Goal: Check status: Check status

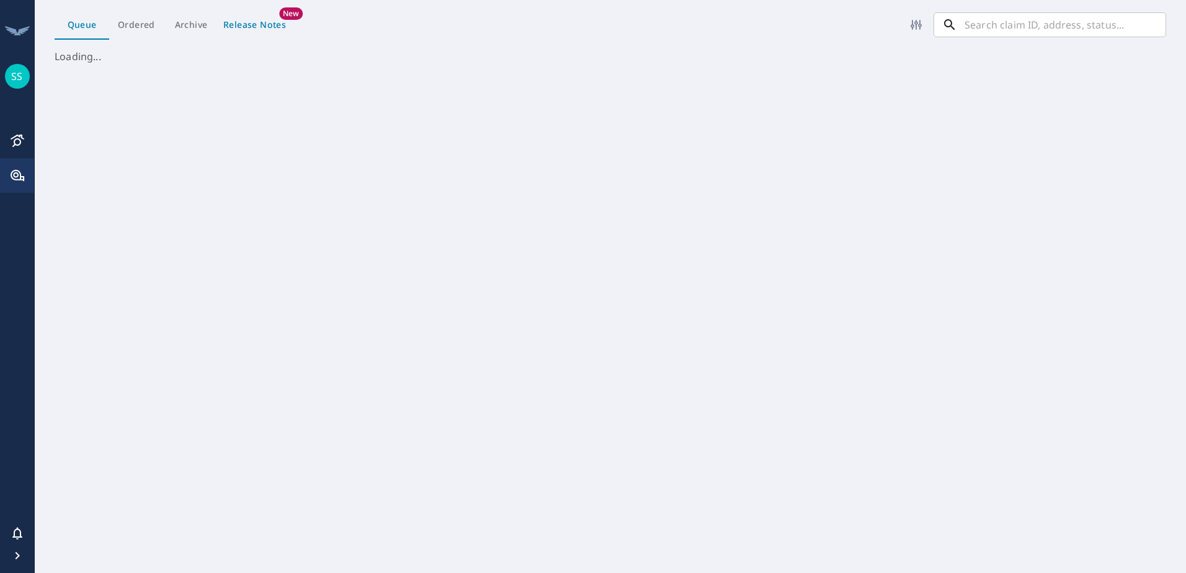
scroll to position [514, 1142]
click at [999, 30] on input "text" at bounding box center [1066, 24] width 202 height 25
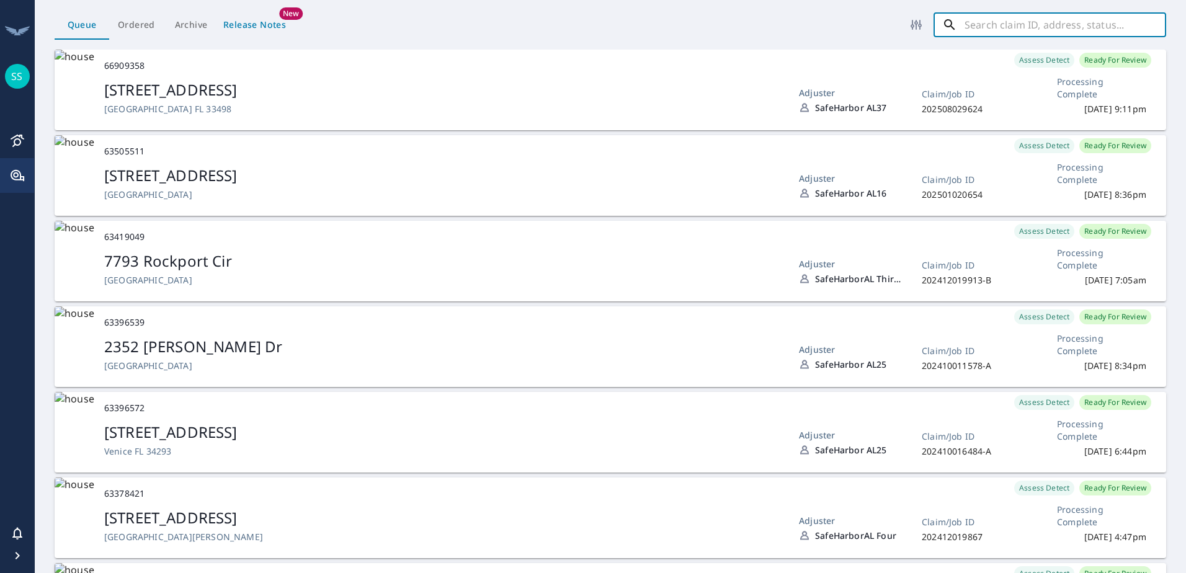
click at [1019, 33] on input "text" at bounding box center [1066, 24] width 202 height 25
paste input "2"
click at [1011, 25] on input "text" at bounding box center [1066, 24] width 202 height 25
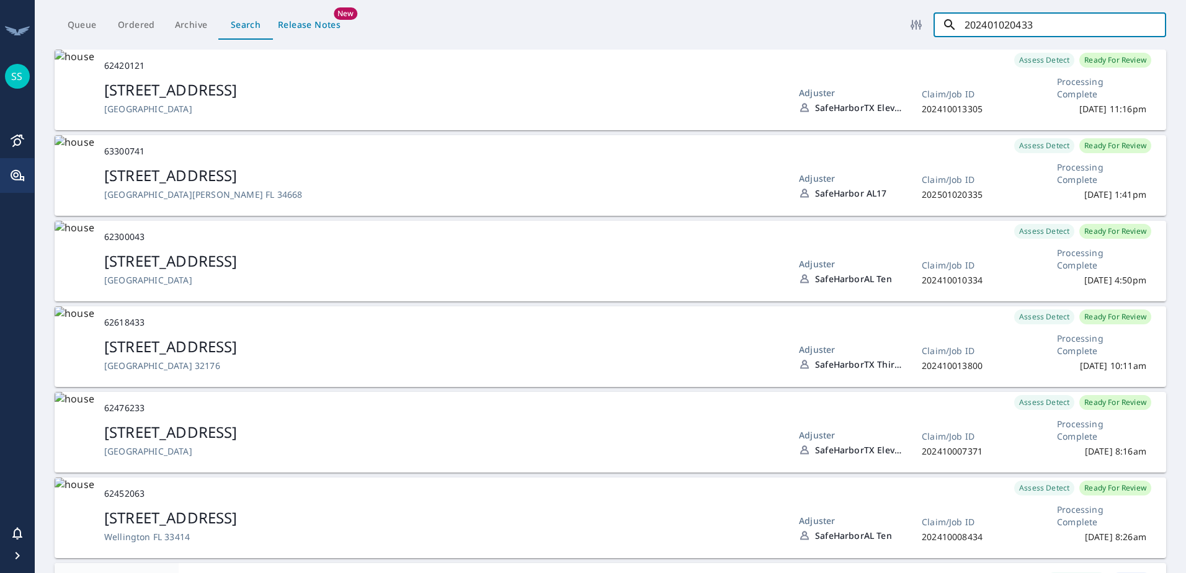
drag, startPoint x: 1053, startPoint y: 29, endPoint x: 966, endPoint y: 23, distance: 87.7
click at [966, 23] on input "202401020433" at bounding box center [1066, 24] width 202 height 25
paste input "501020411"
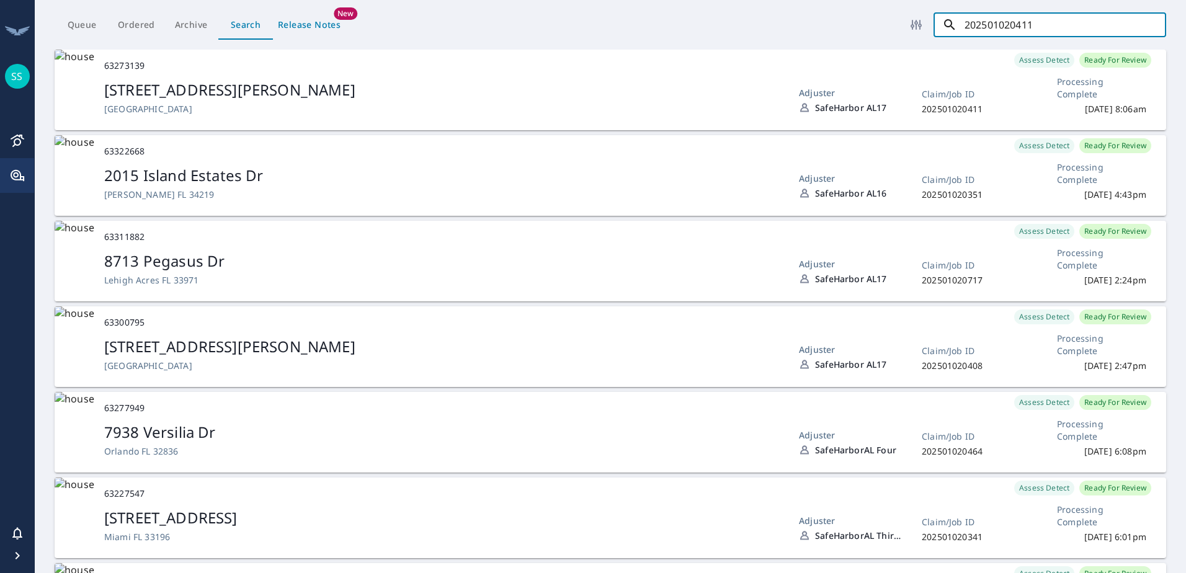
type input "202501020411"
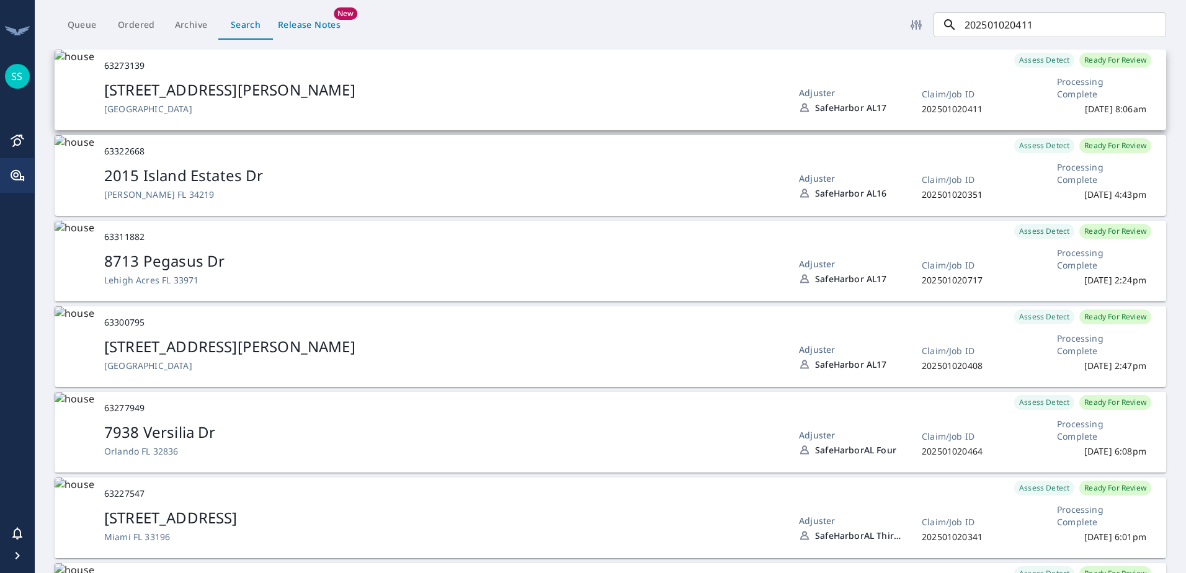
click at [650, 92] on div "[STREET_ADDRESS][PERSON_NAME]" at bounding box center [441, 89] width 675 height 21
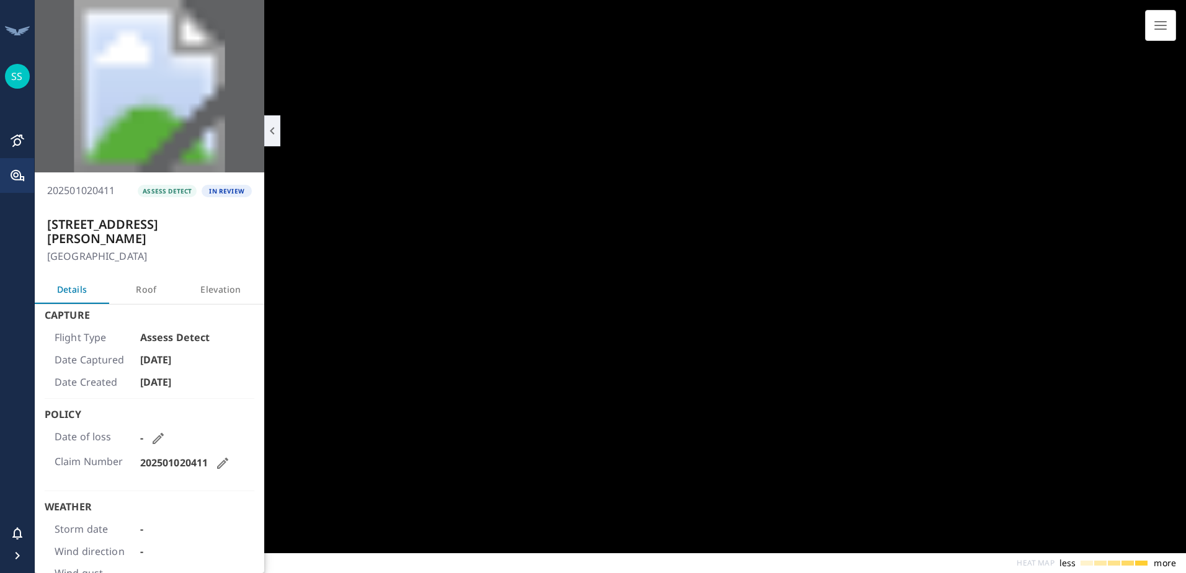
scroll to position [163, 220]
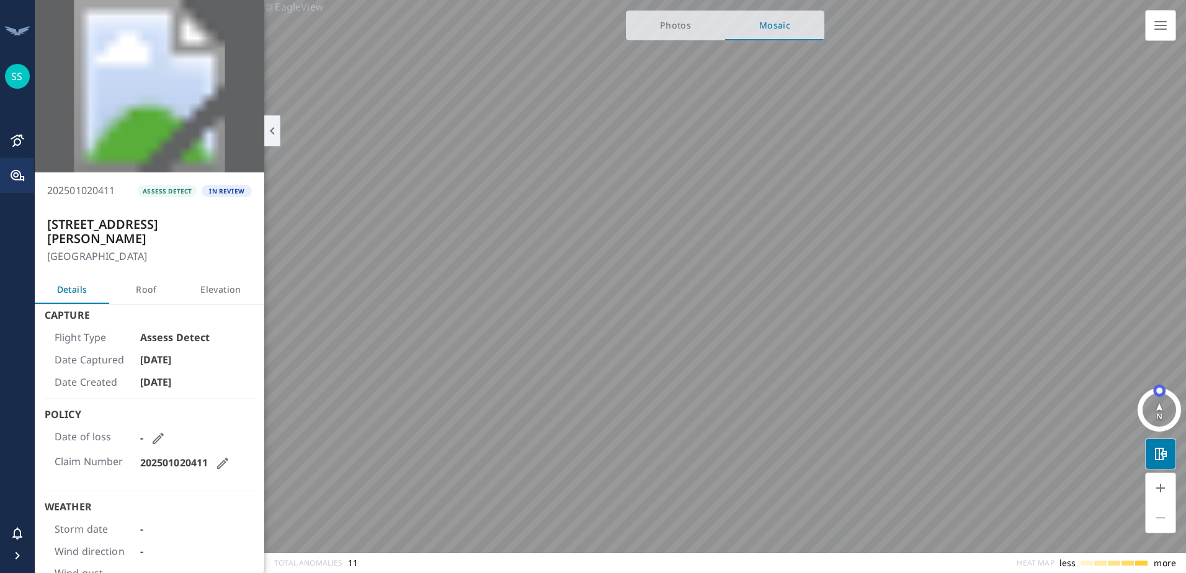
click at [684, 29] on span "Photos" at bounding box center [675, 26] width 84 height 16
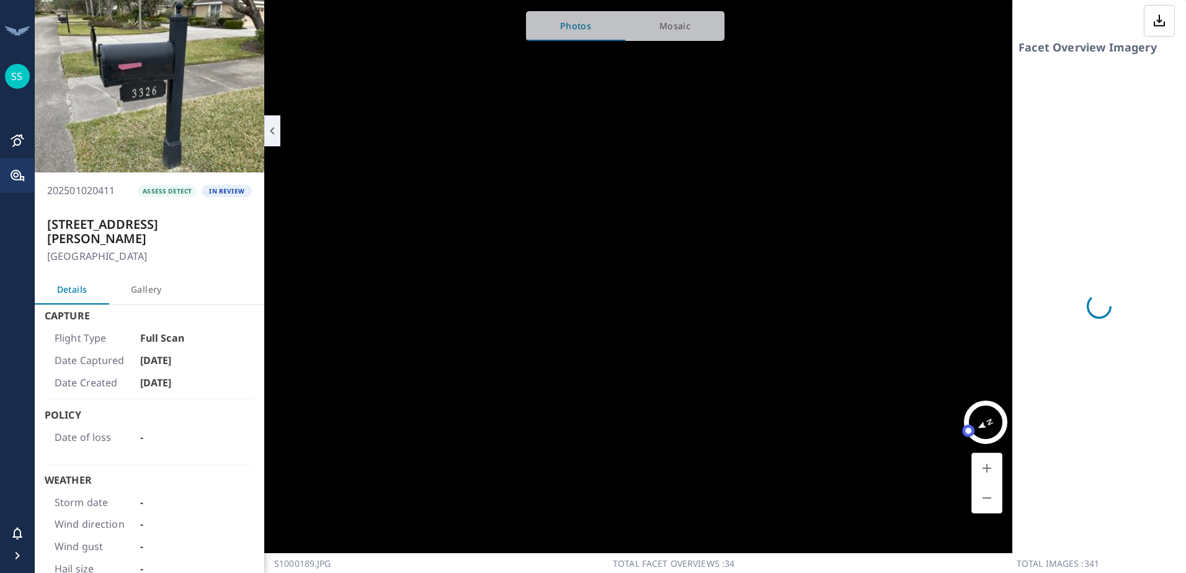
scroll to position [163, 220]
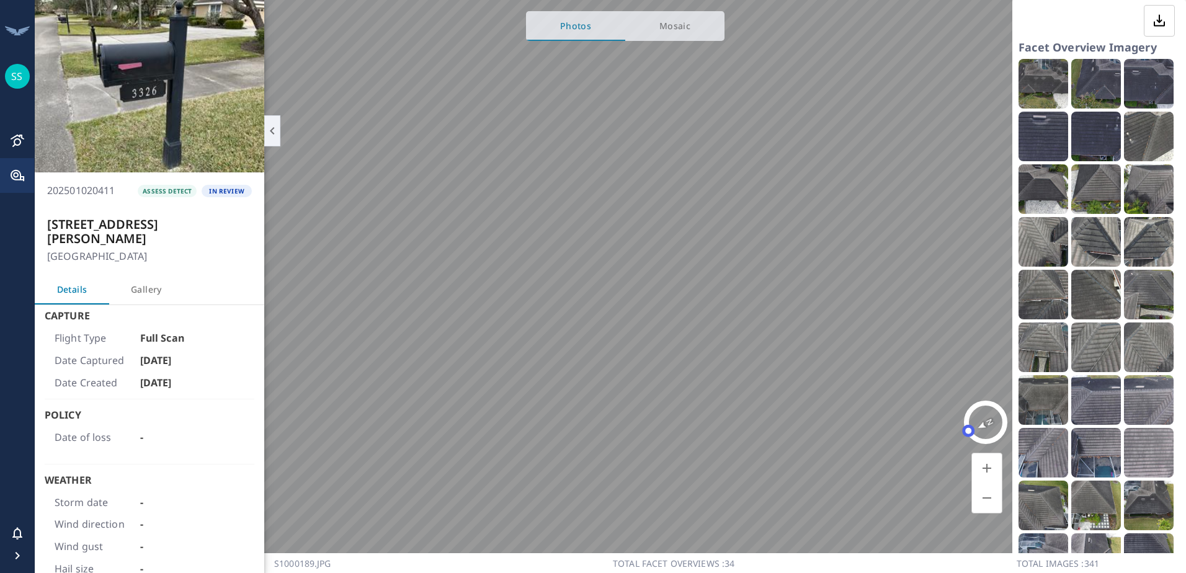
click at [680, 30] on span "Mosaic" at bounding box center [675, 27] width 84 height 16
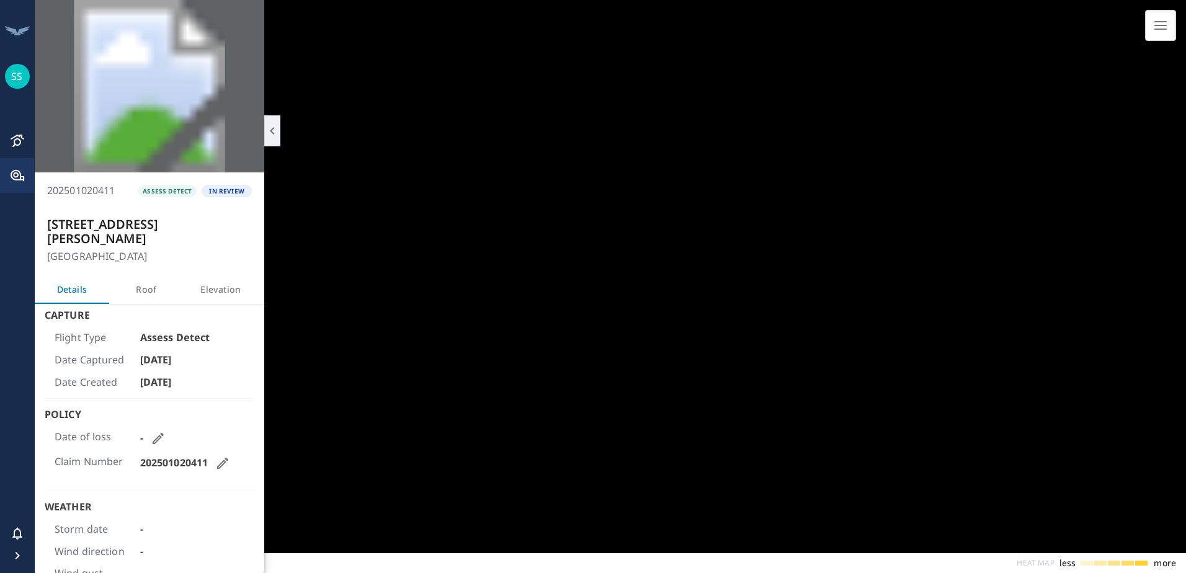
scroll to position [163, 220]
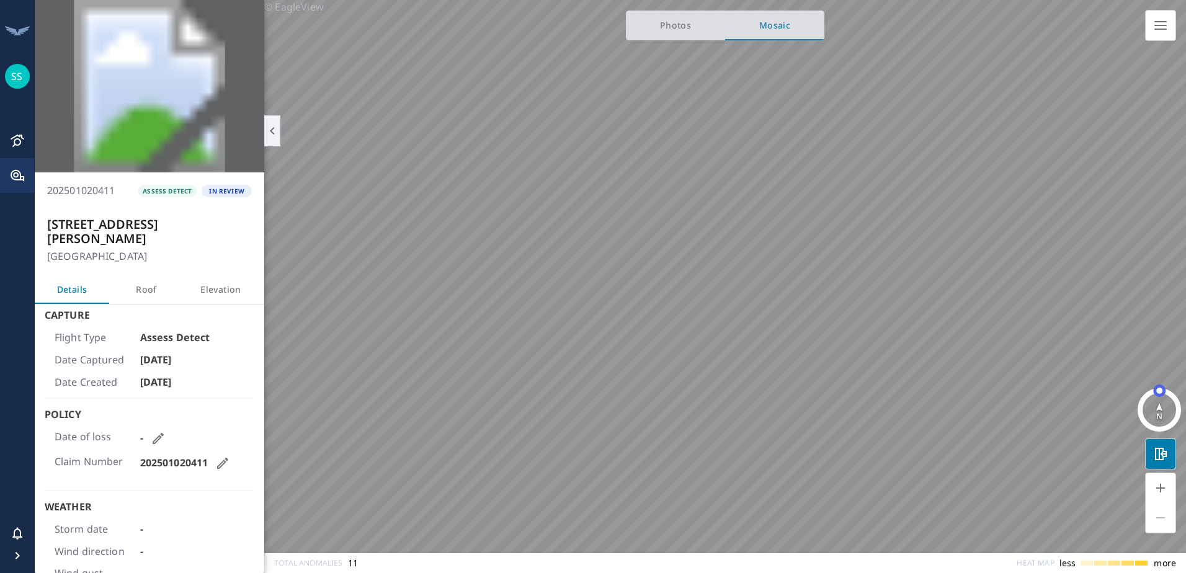
click at [658, 22] on span "Photos" at bounding box center [675, 26] width 84 height 16
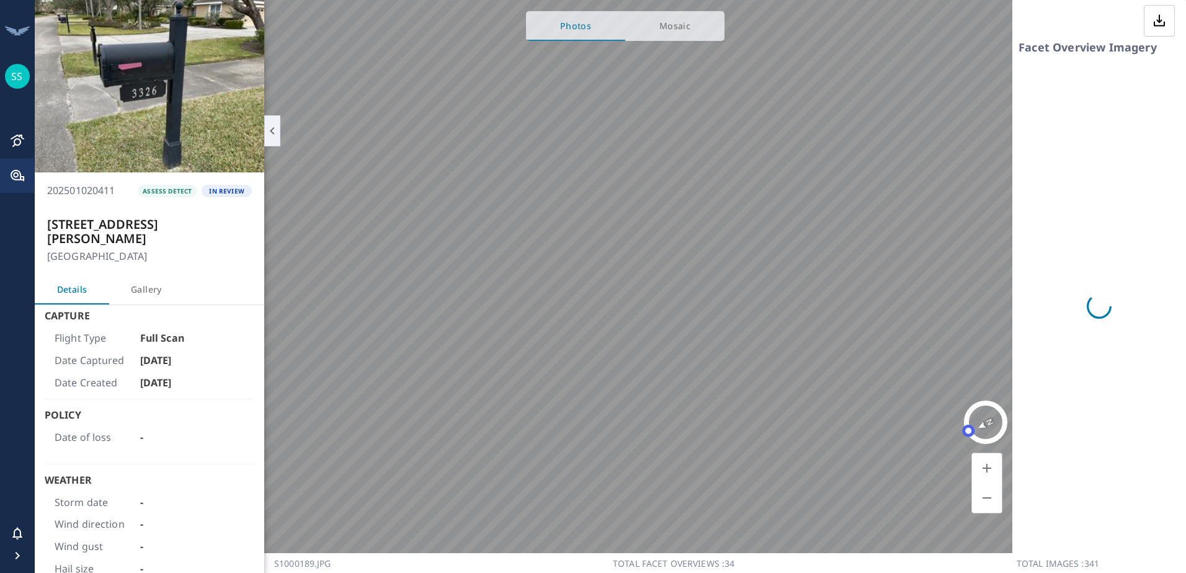
scroll to position [163, 220]
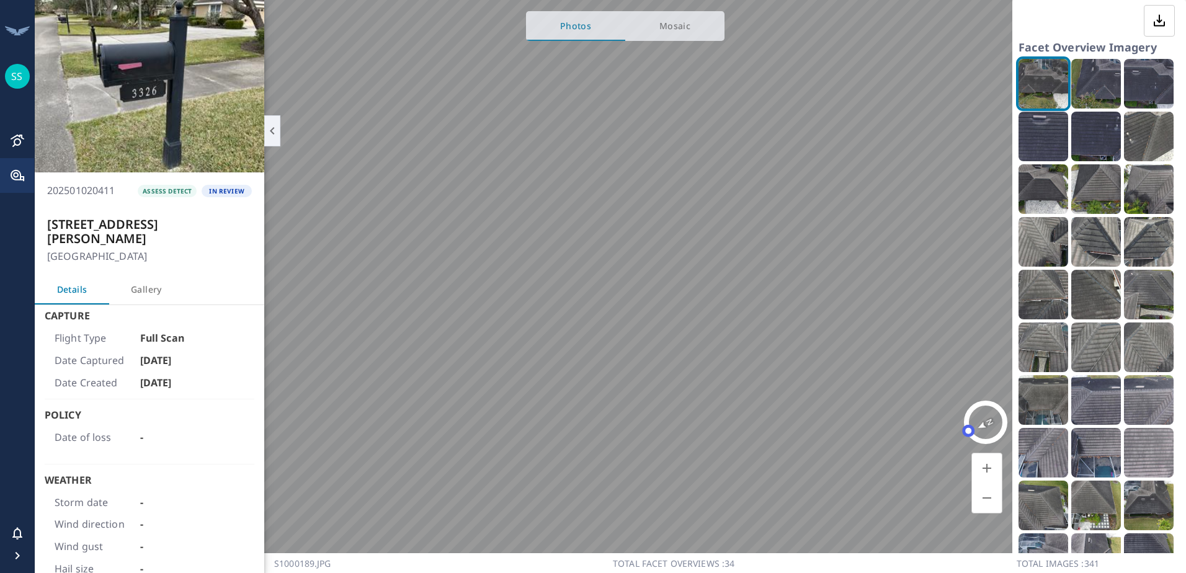
click at [1056, 90] on img at bounding box center [1044, 84] width 50 height 50
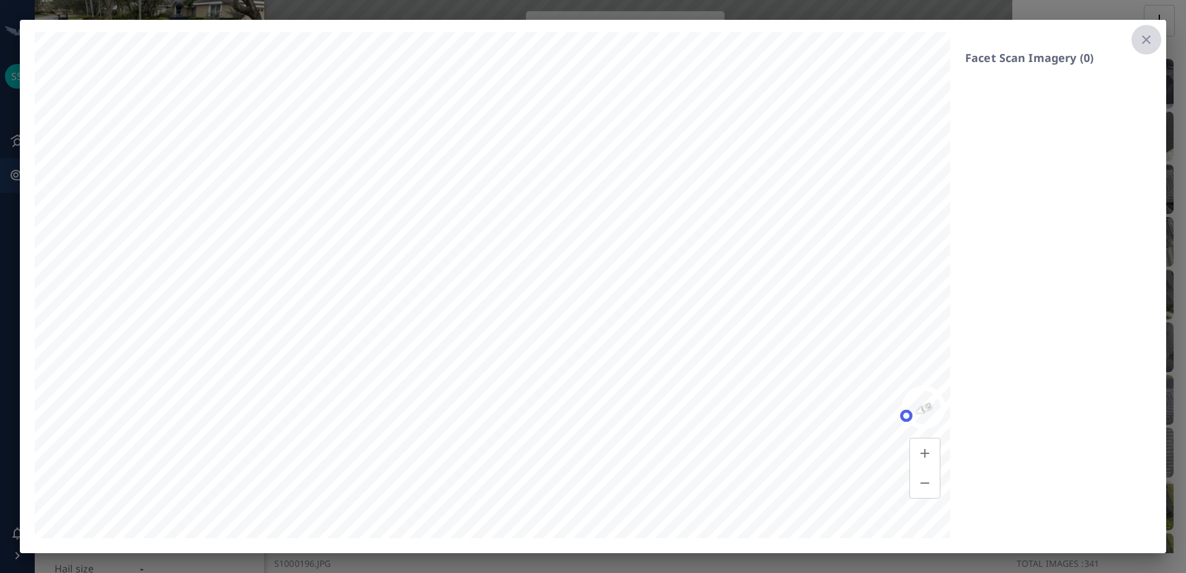
click at [1145, 40] on icon "button" at bounding box center [1146, 39] width 15 height 15
